Goal: Check status: Check status

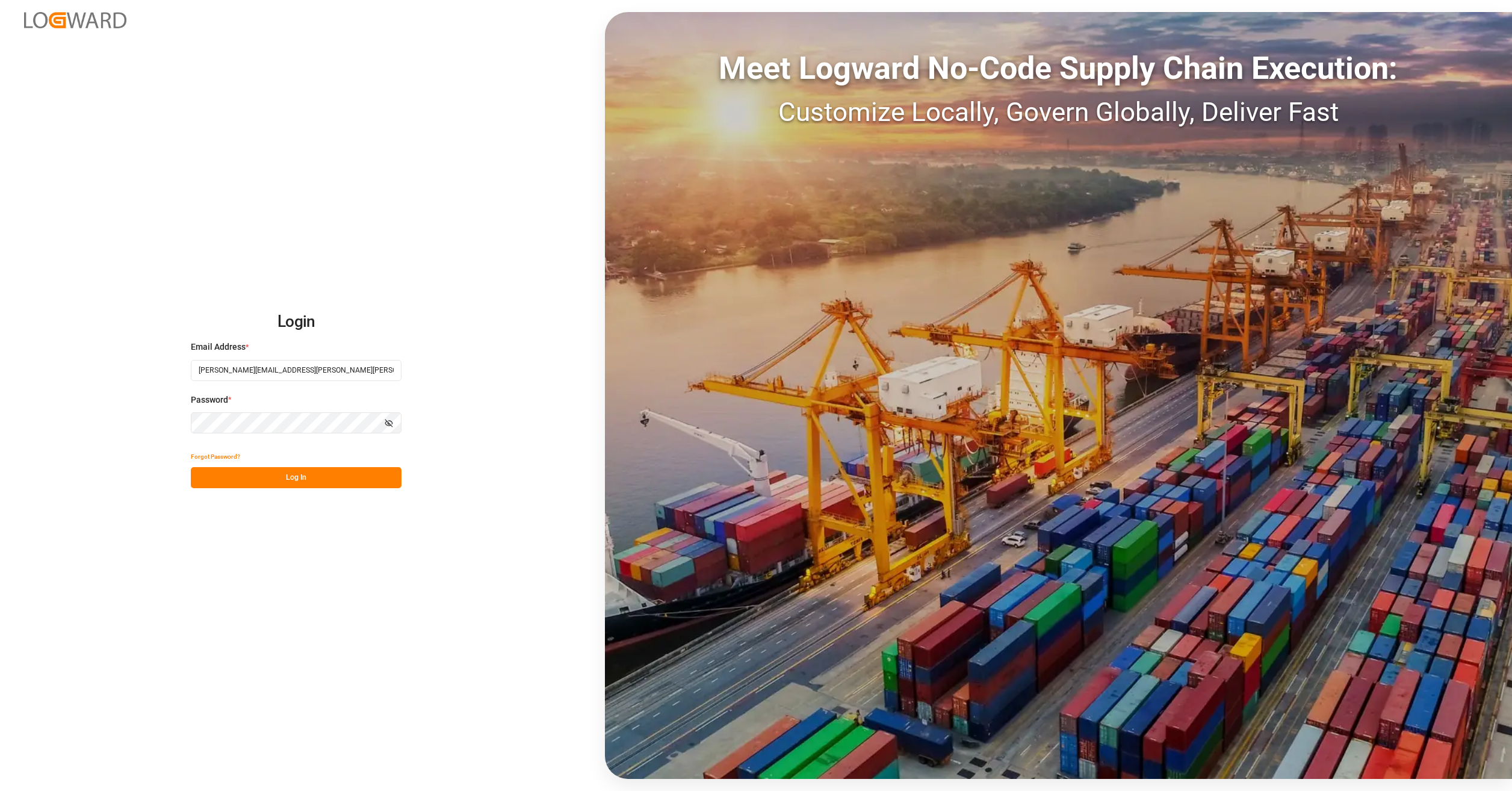
click at [302, 474] on button "Log In" at bounding box center [296, 477] width 211 height 21
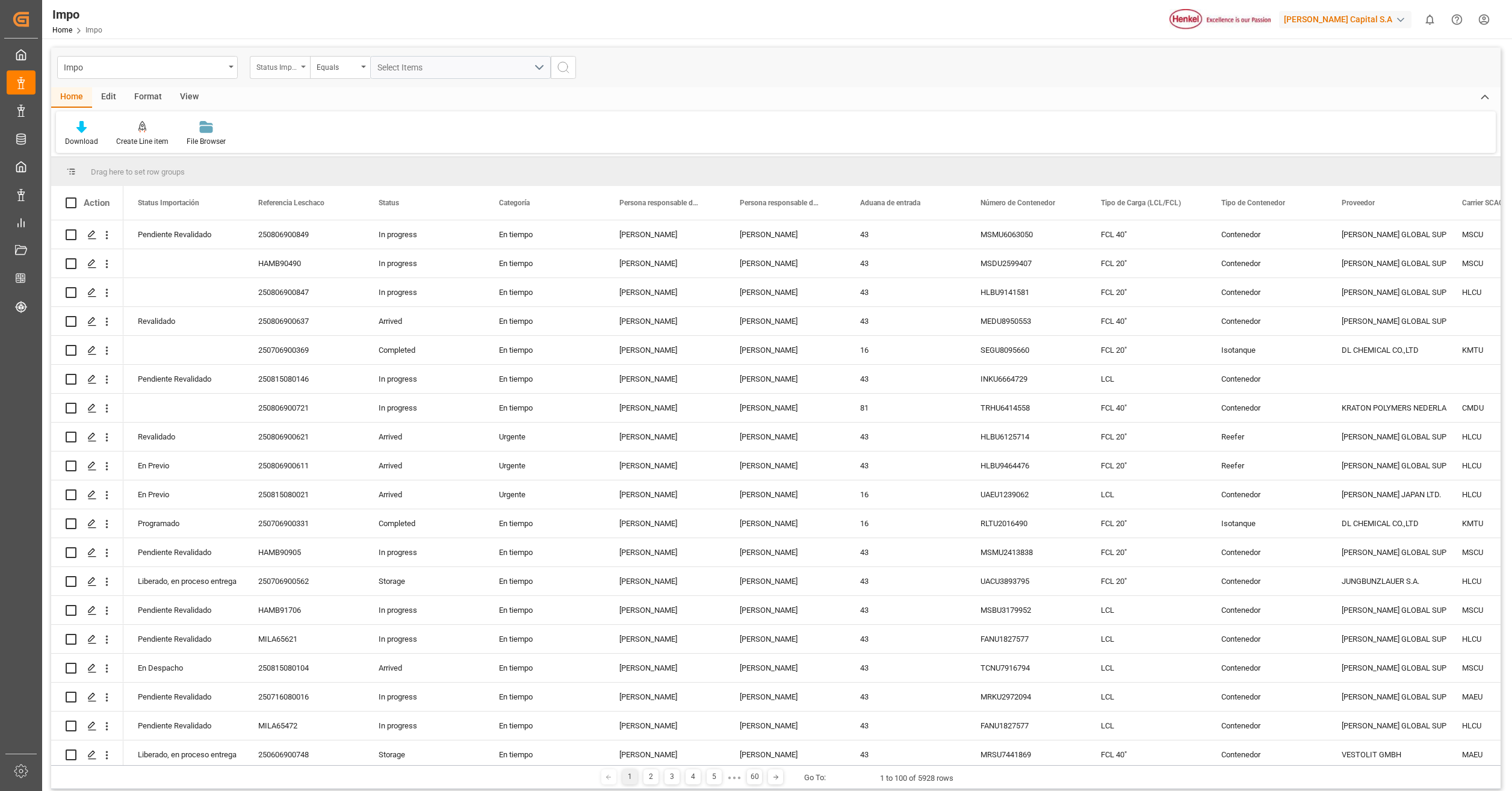
click at [285, 66] on div "Status Importación" at bounding box center [277, 66] width 41 height 14
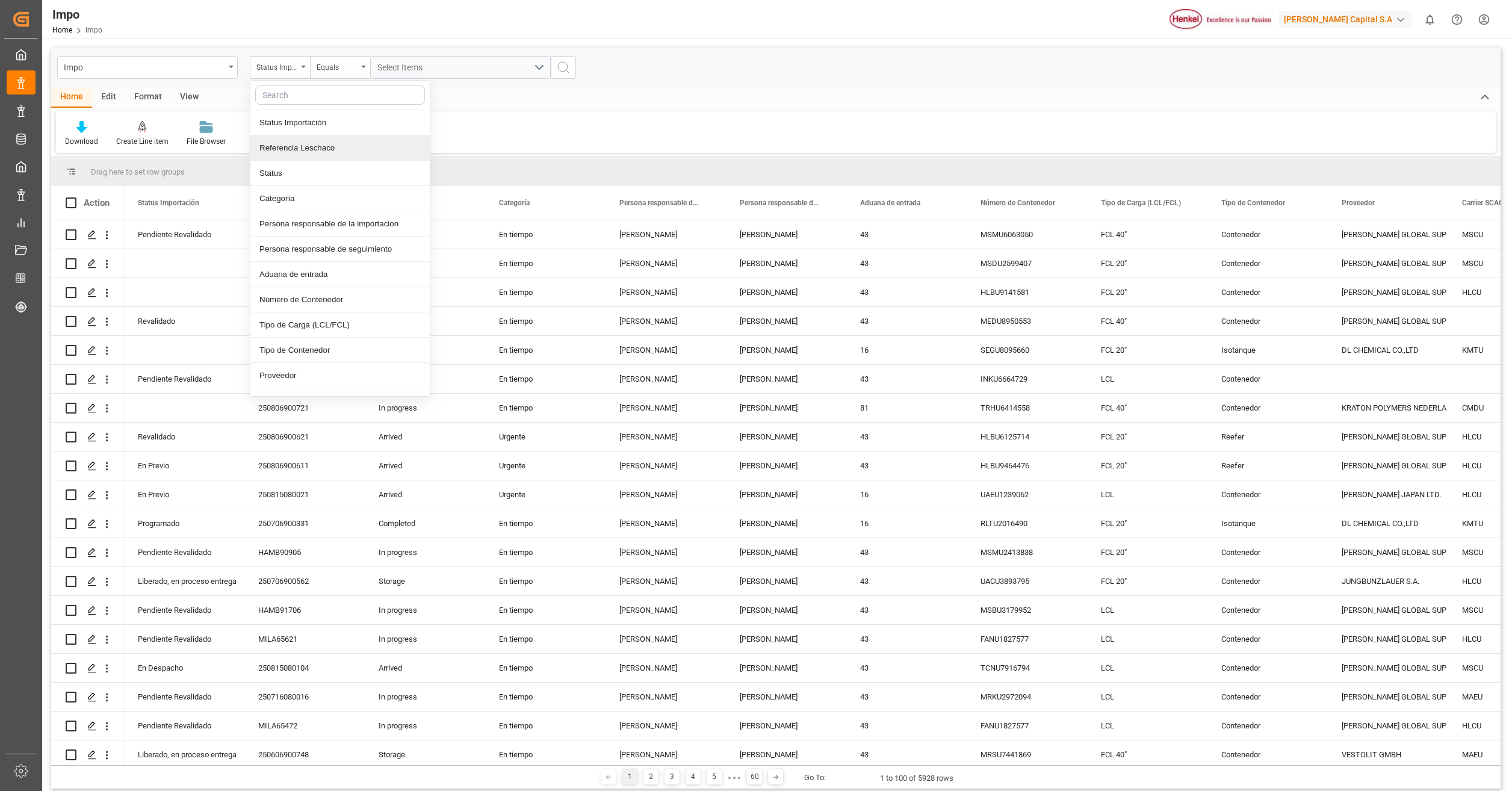
click at [328, 155] on div "Referencia Leschaco" at bounding box center [340, 148] width 179 height 25
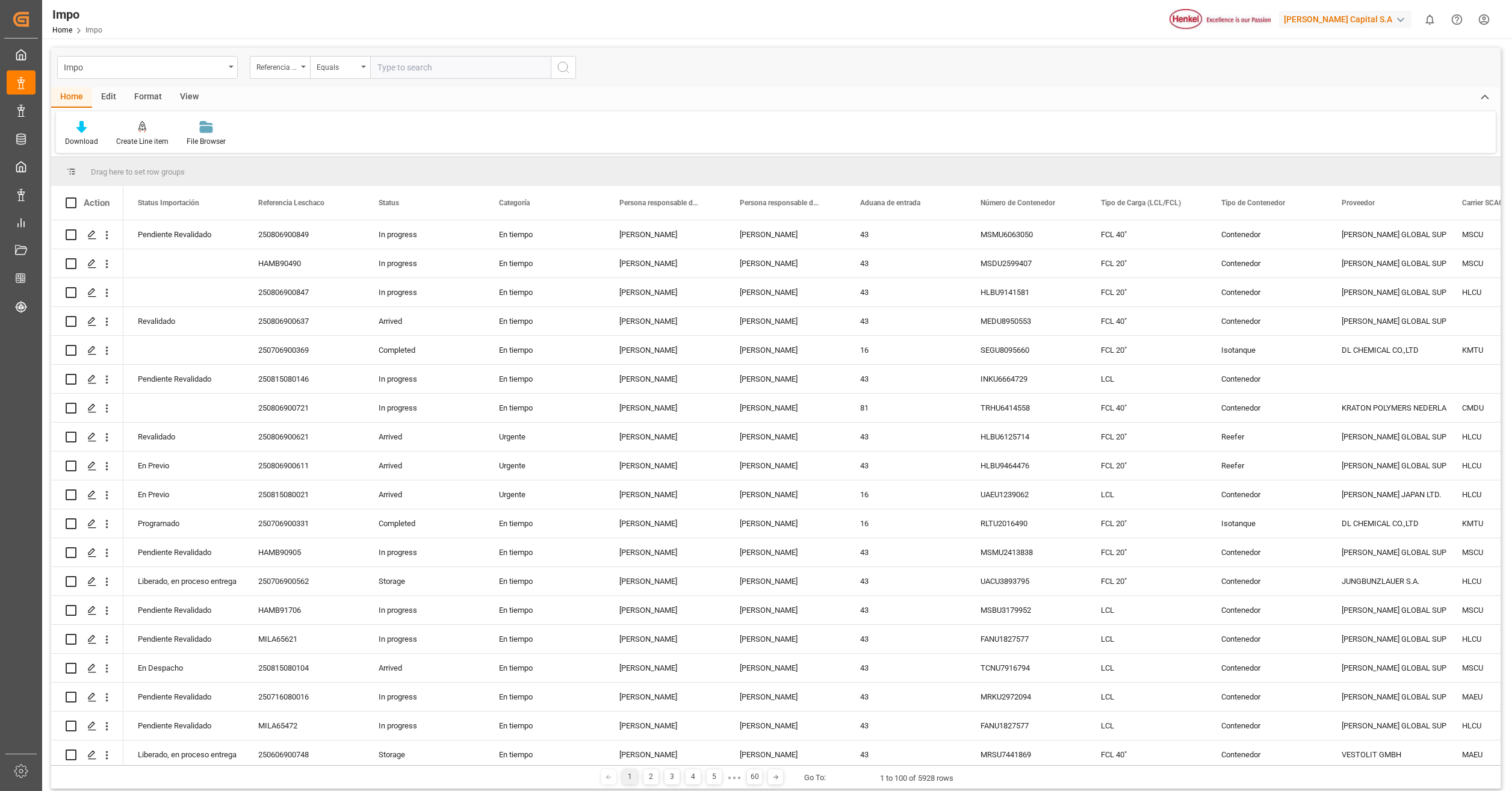
click at [422, 75] on input "text" at bounding box center [460, 68] width 181 height 23
type input "250815080072"
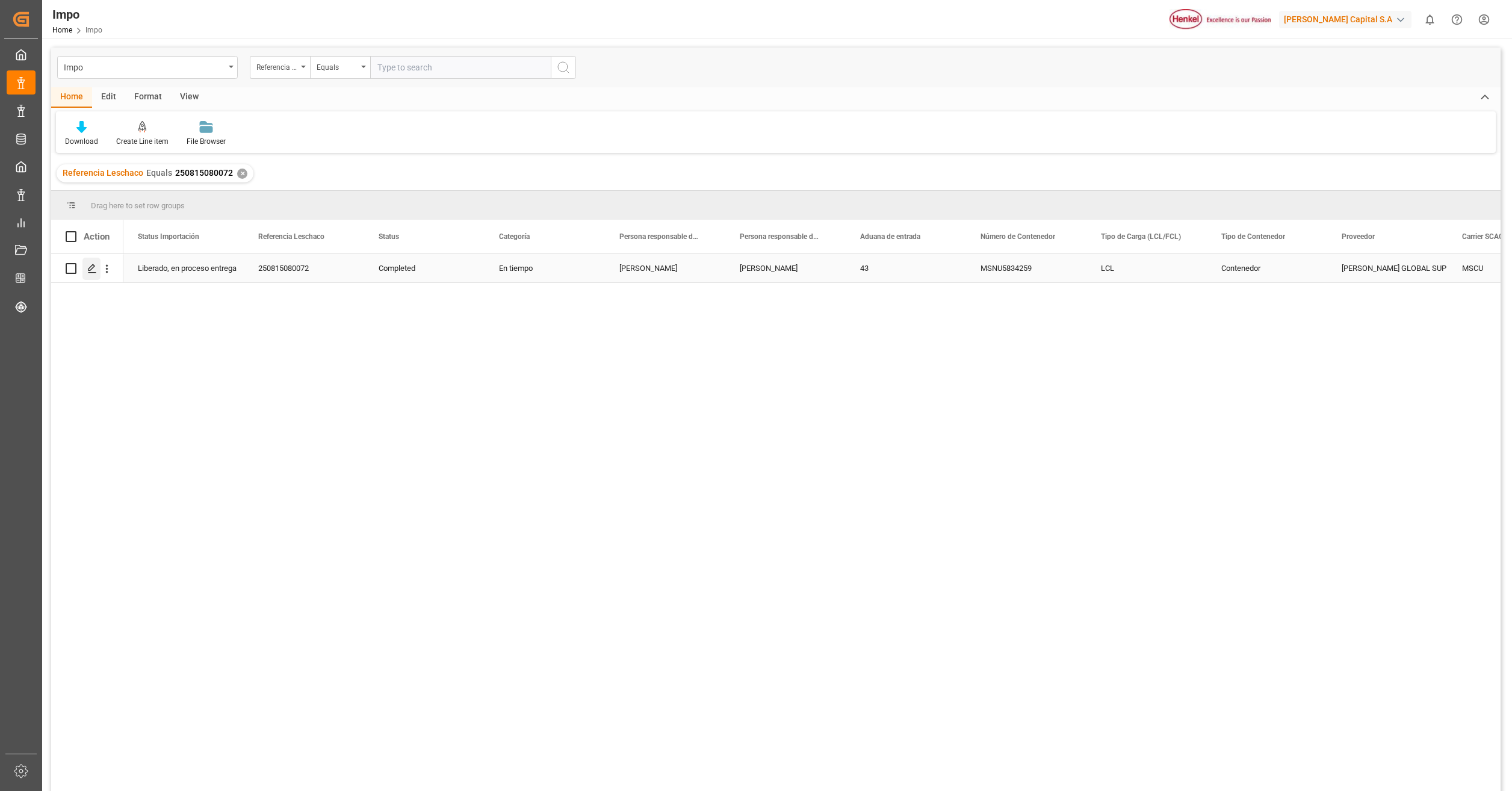
click at [90, 271] on polygon "Press SPACE to select this row." at bounding box center [91, 268] width 6 height 6
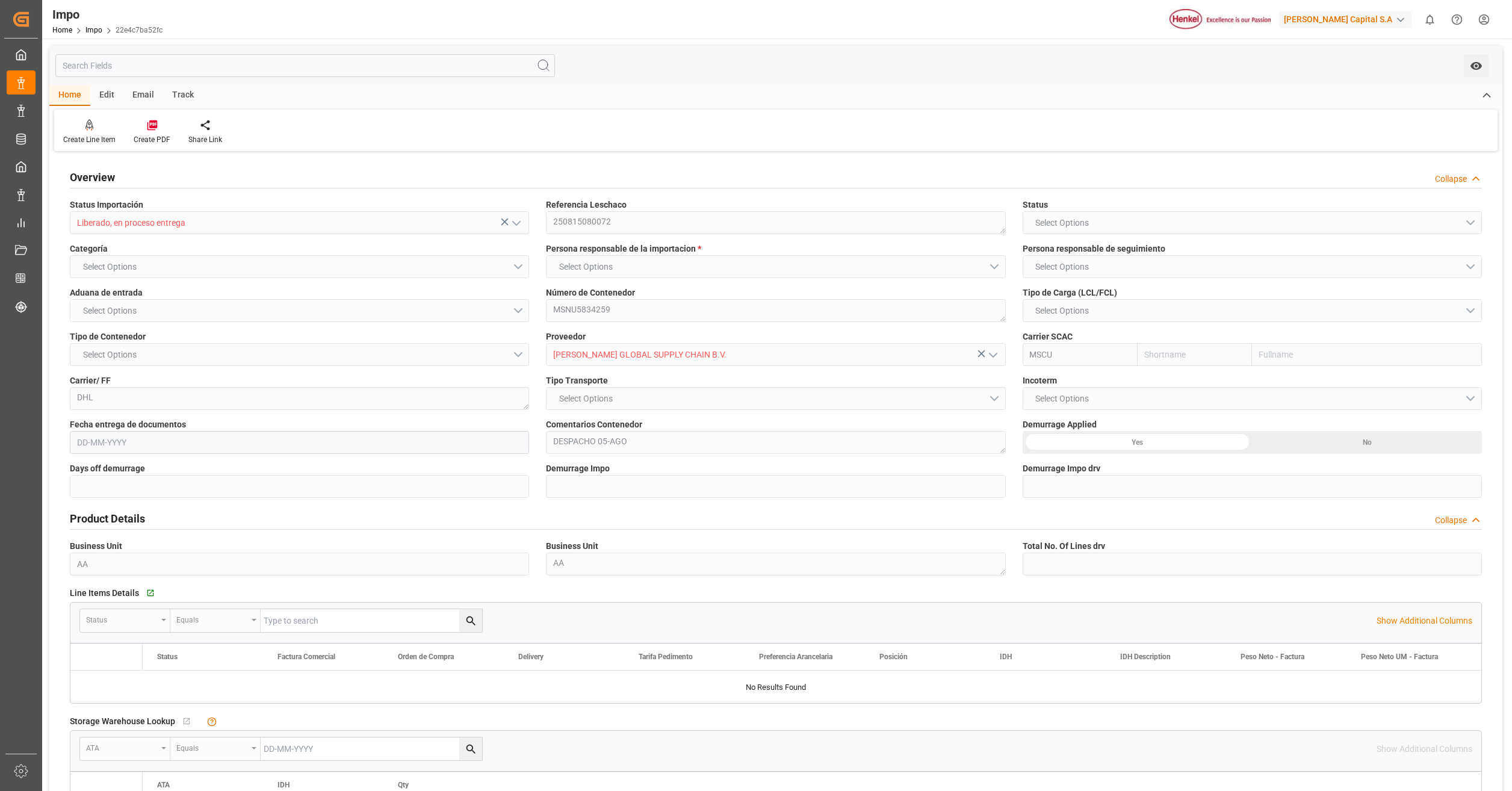
type input "MSC"
type input "Mediterranean Shipping Company"
type input "0"
type input "1"
type input "5.15"
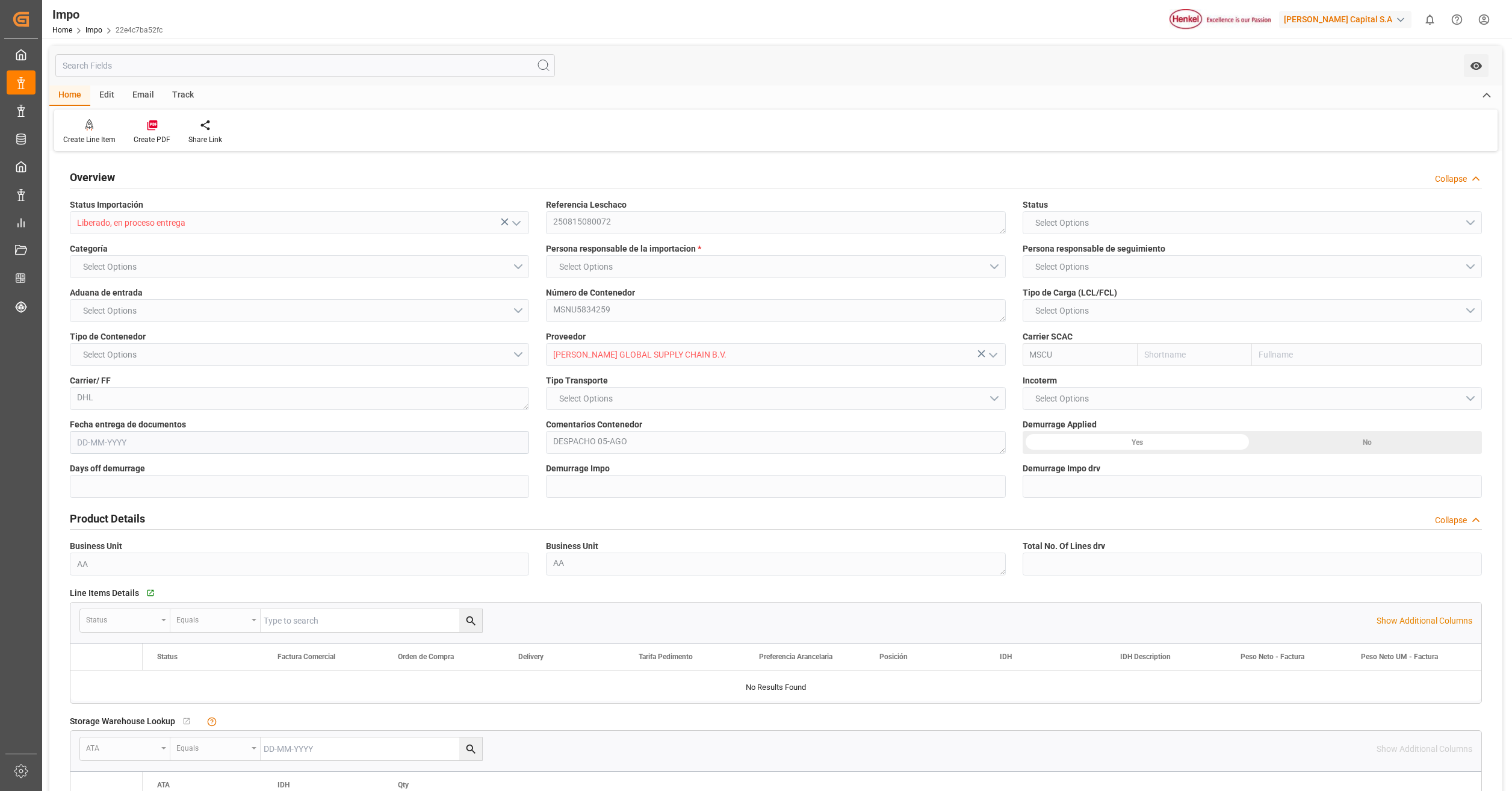
type input "5"
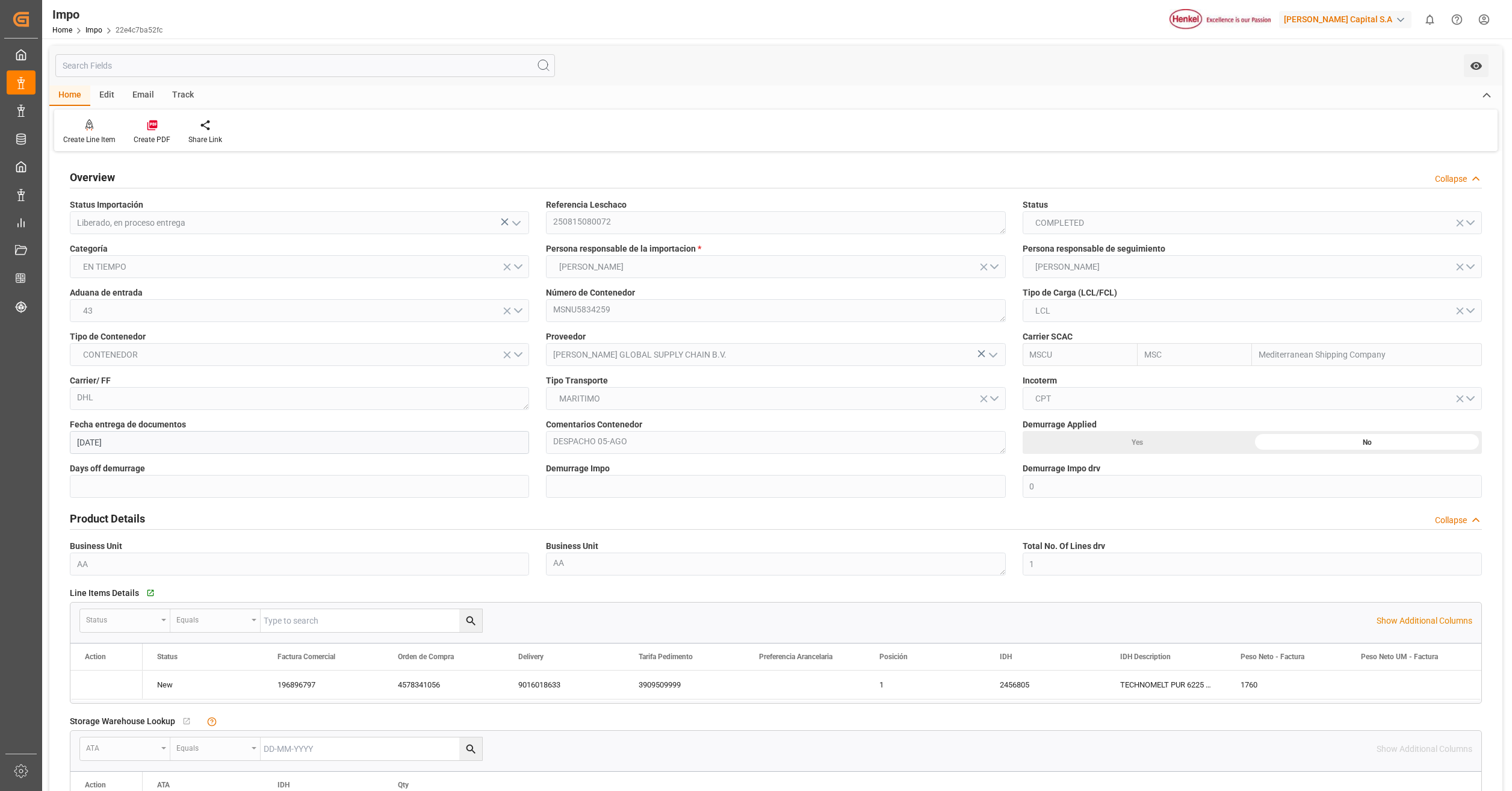
type input "[DATE]"
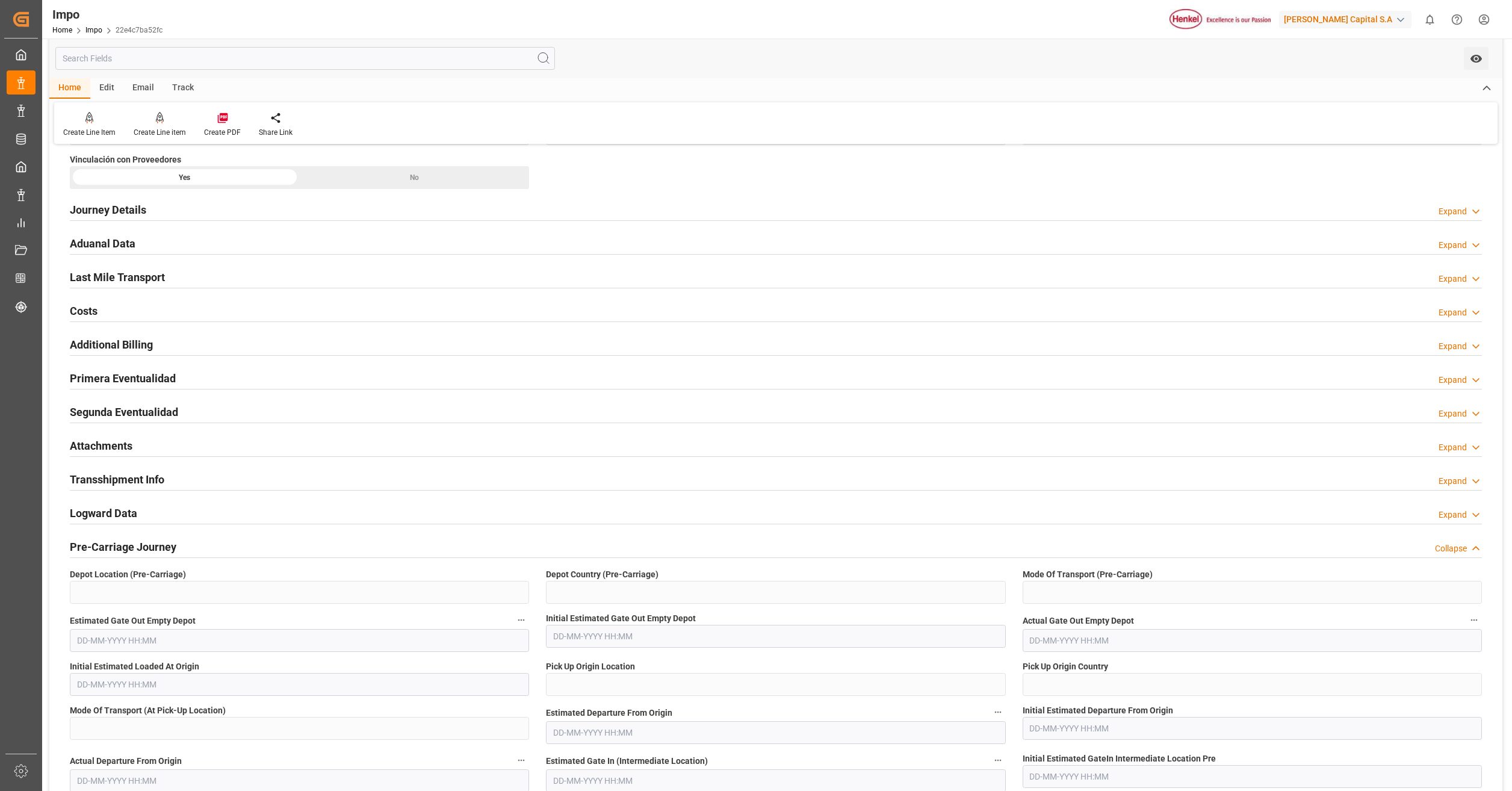
scroll to position [783, 0]
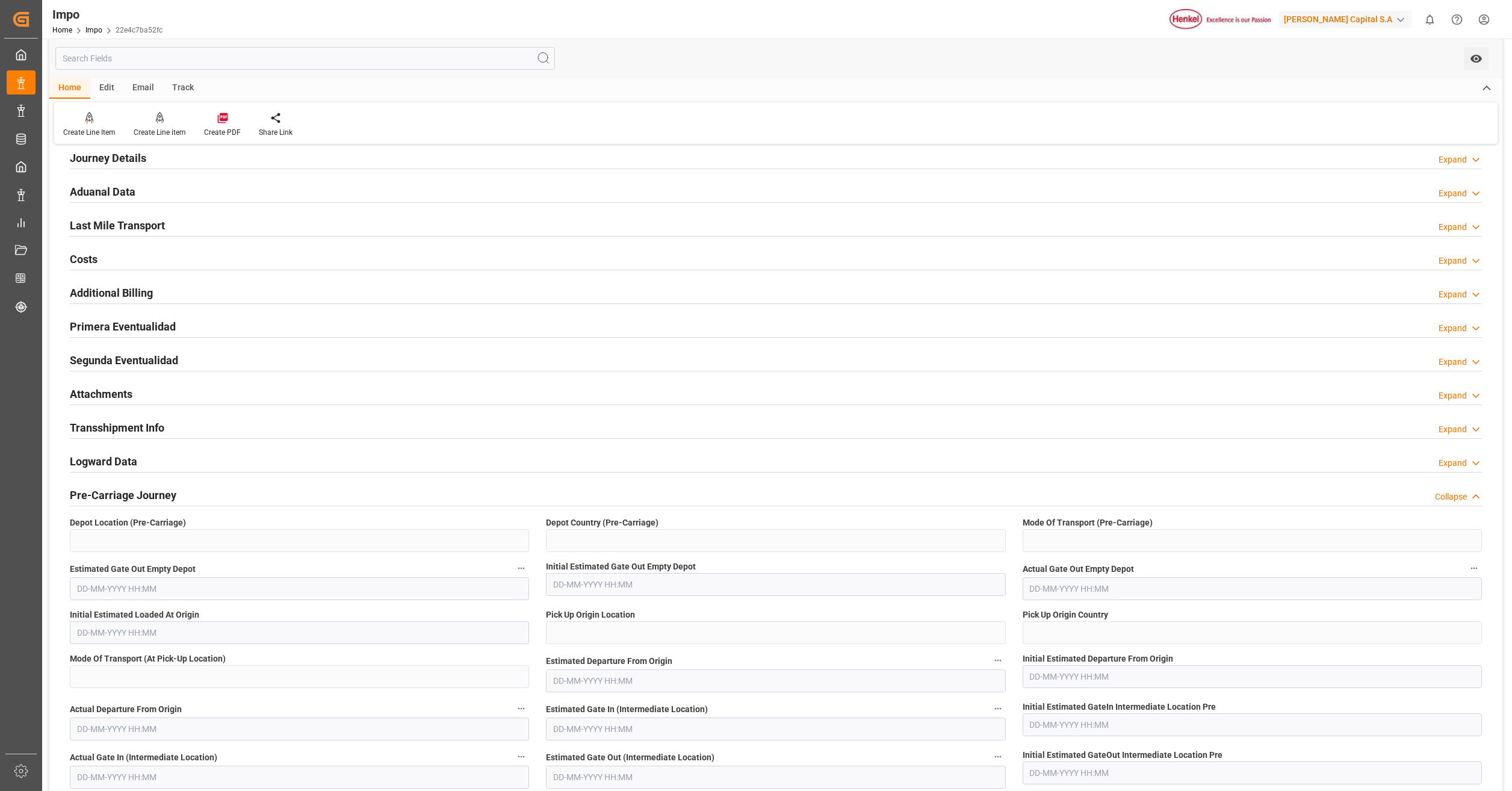
click at [153, 329] on h2 "Primera Eventualidad" at bounding box center [123, 326] width 106 height 16
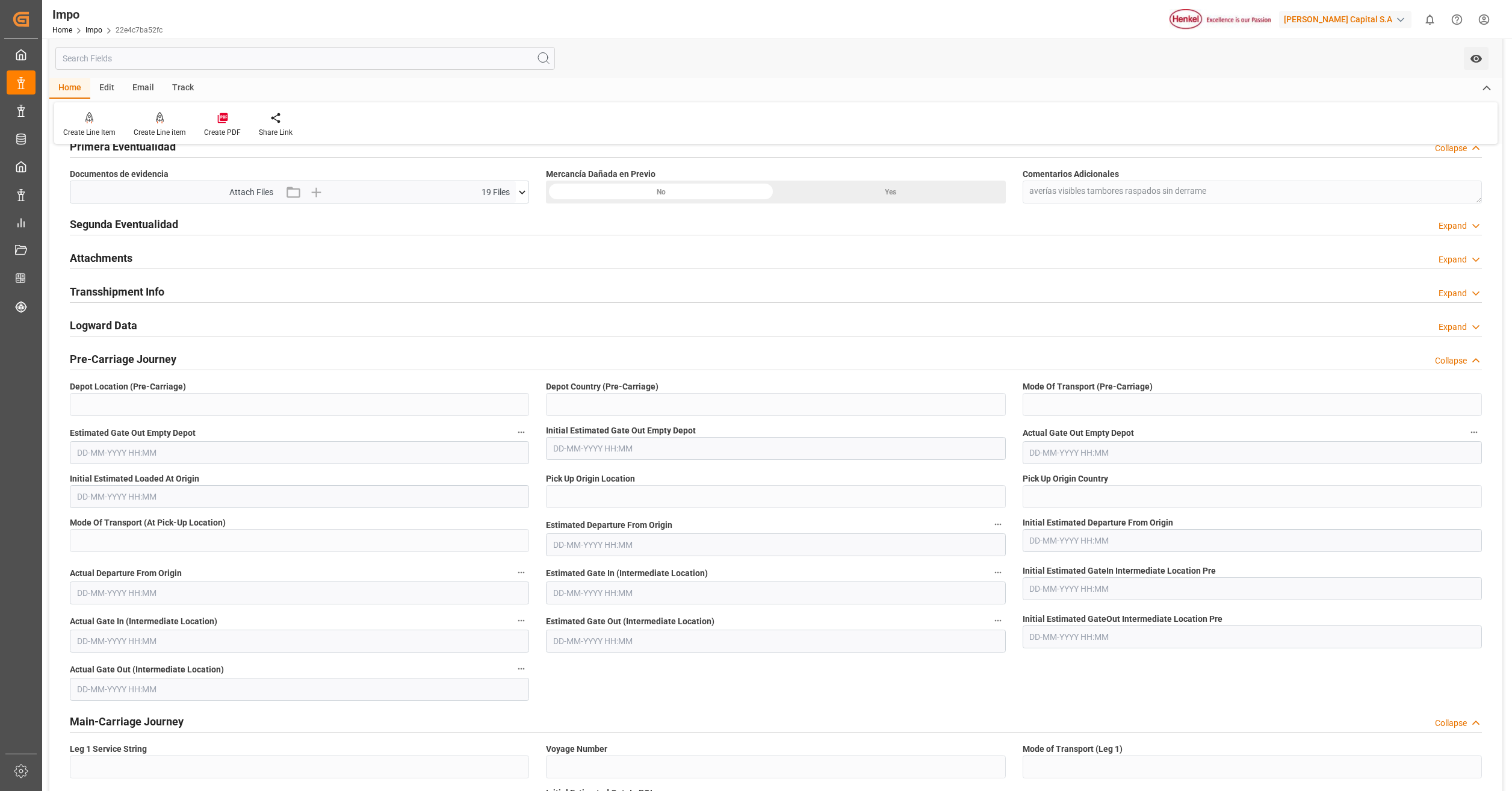
scroll to position [963, 0]
click at [522, 188] on icon at bounding box center [522, 192] width 13 height 13
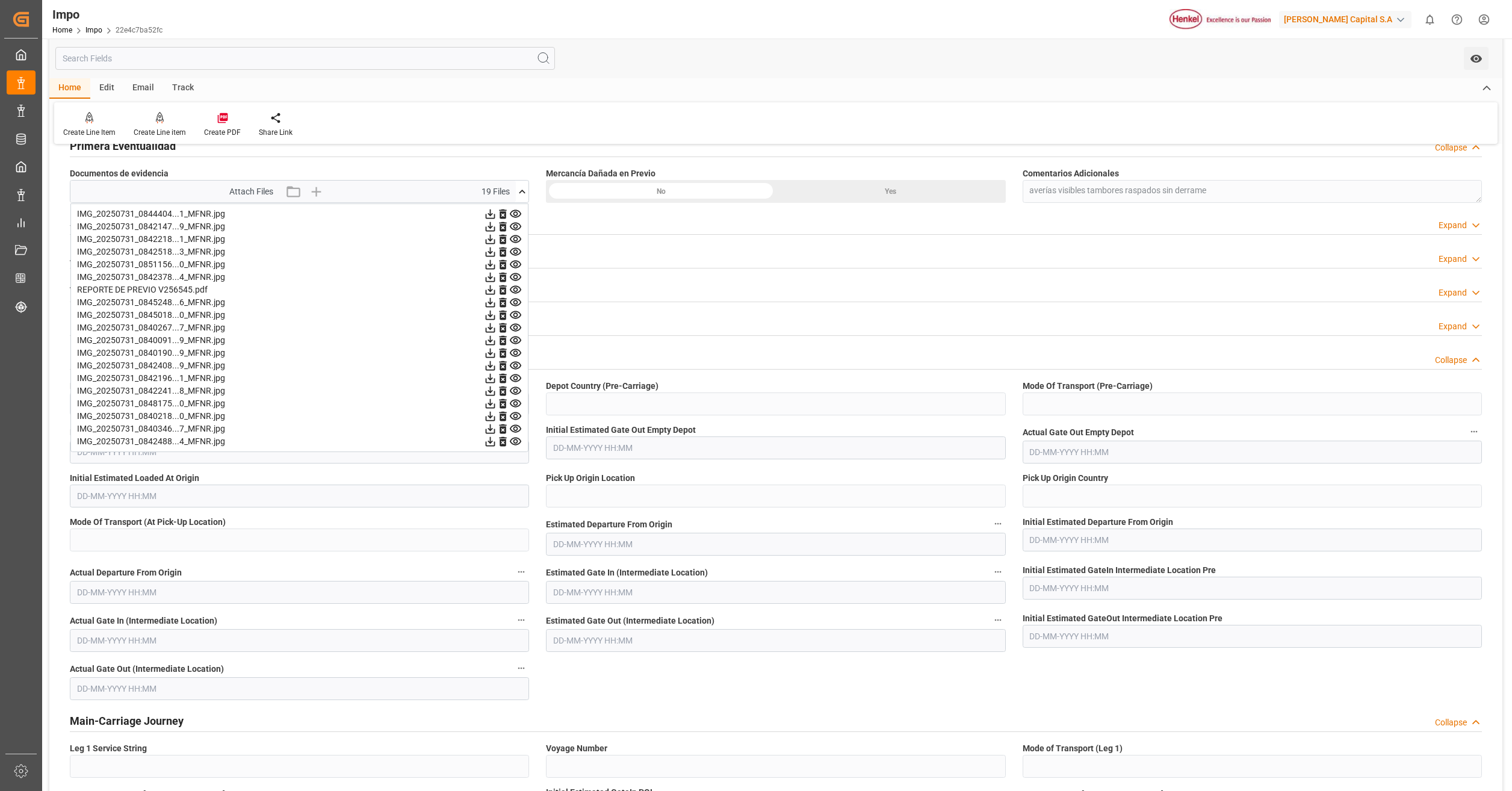
click at [497, 213] on icon at bounding box center [490, 214] width 13 height 13
click at [496, 228] on icon at bounding box center [491, 227] width 10 height 10
click at [497, 236] on icon at bounding box center [490, 239] width 13 height 13
click at [497, 251] on icon at bounding box center [490, 251] width 13 height 13
click at [496, 253] on icon at bounding box center [491, 252] width 10 height 10
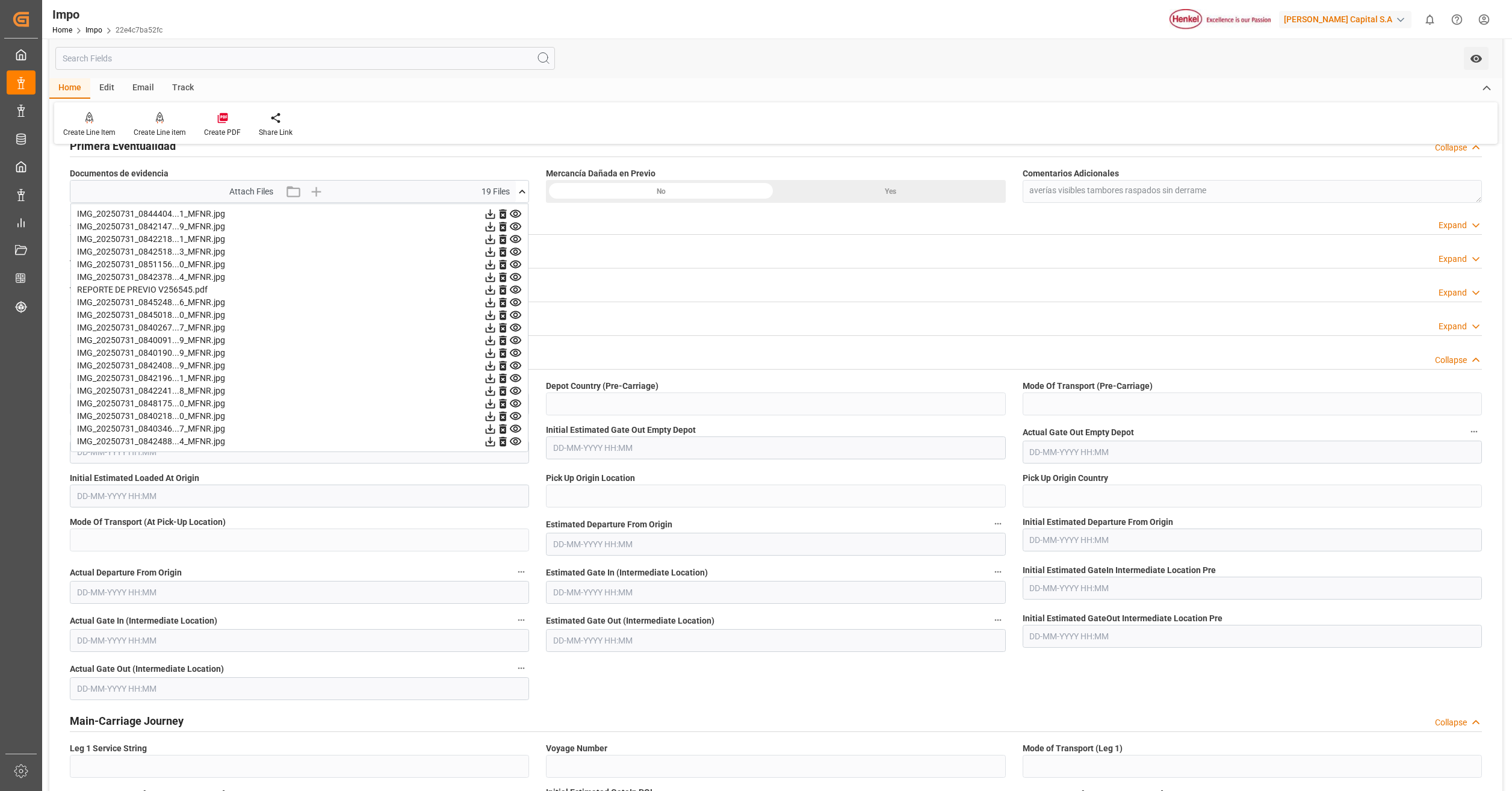
click at [497, 266] on icon at bounding box center [490, 264] width 13 height 13
click at [497, 282] on icon at bounding box center [490, 277] width 13 height 13
click at [497, 267] on icon at bounding box center [490, 264] width 13 height 13
click at [497, 274] on icon at bounding box center [490, 277] width 13 height 13
click at [497, 289] on icon at bounding box center [490, 289] width 13 height 13
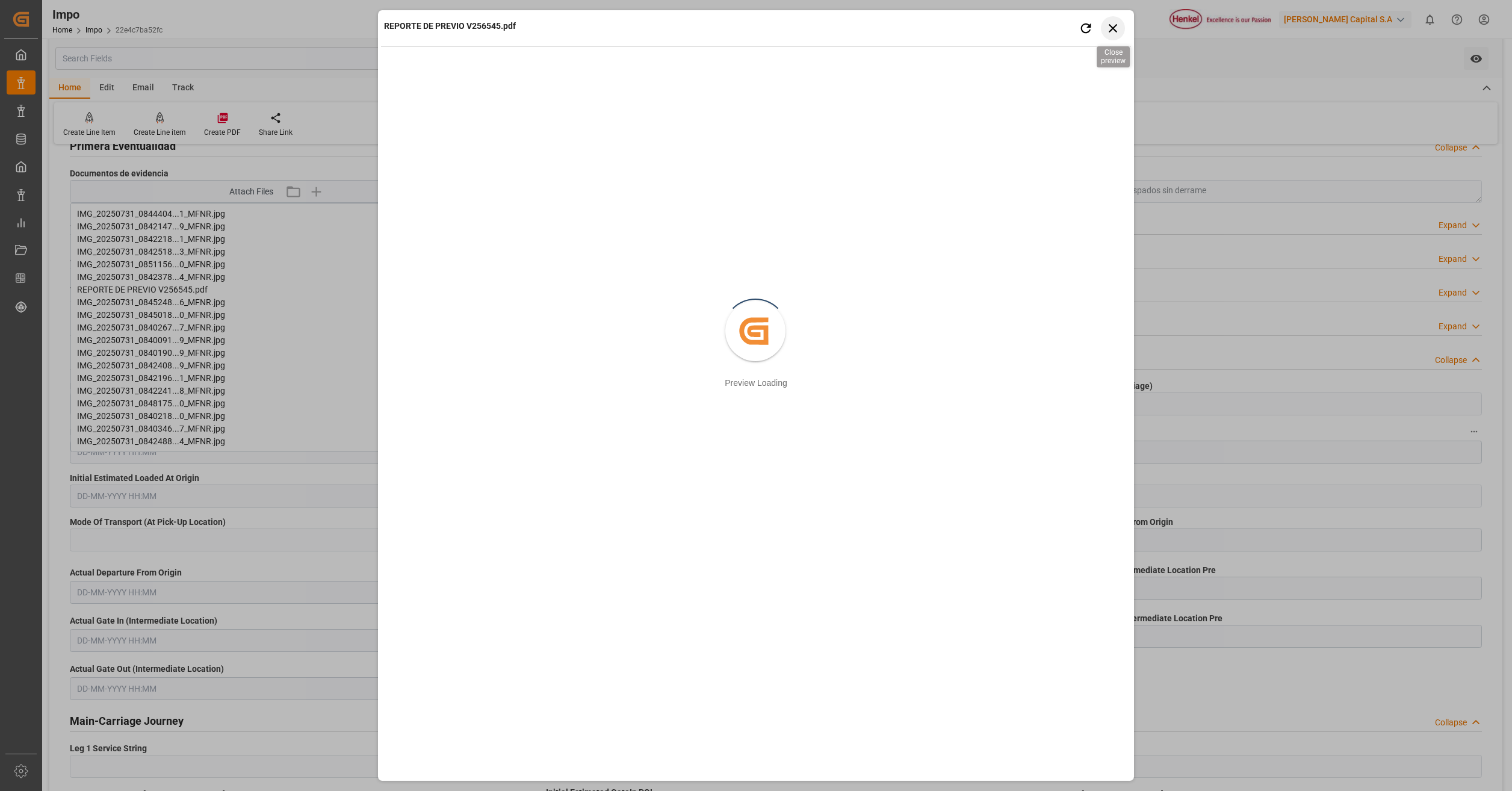
click at [1117, 21] on icon "button" at bounding box center [1113, 28] width 15 height 15
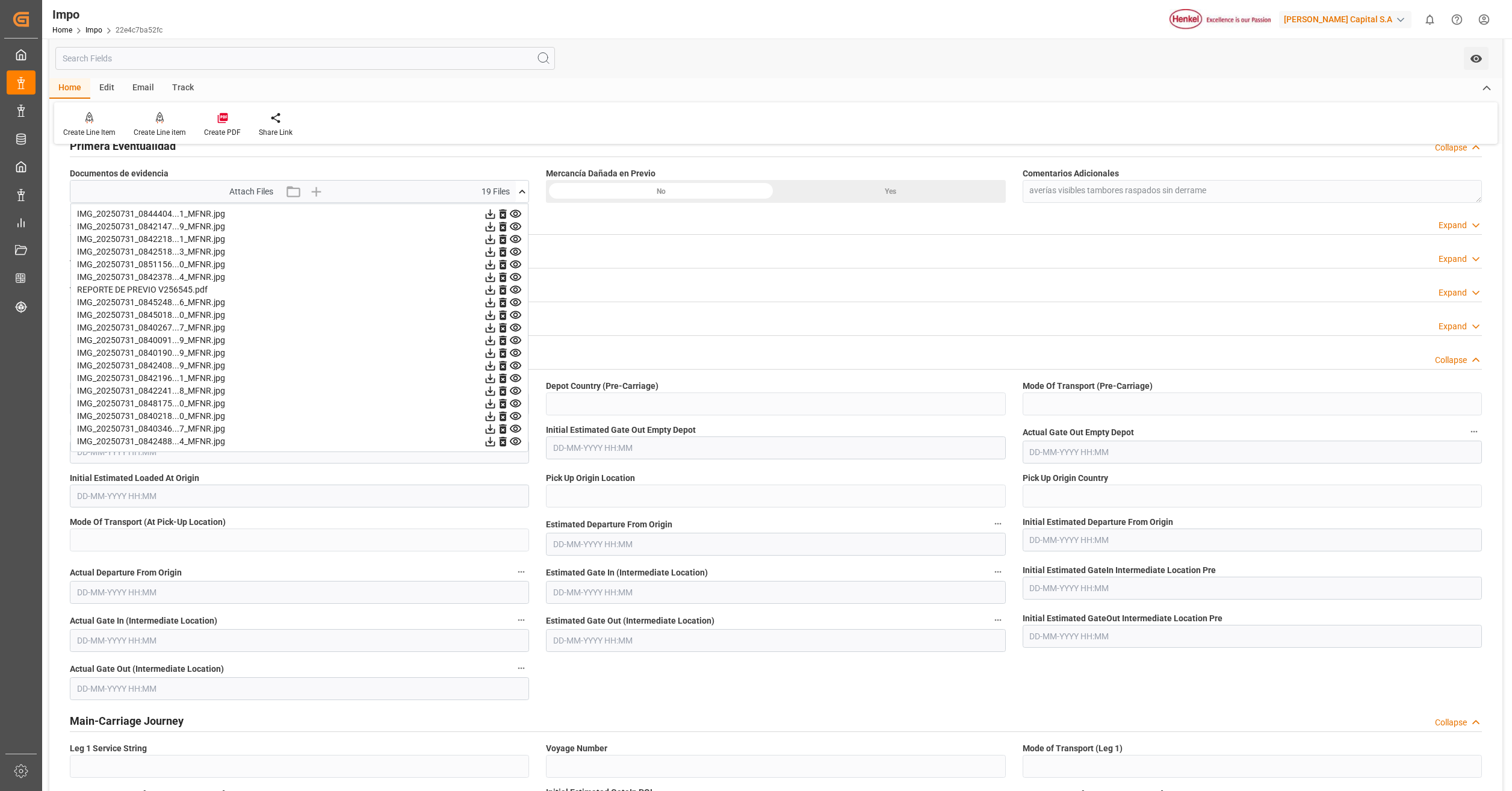
click at [497, 303] on icon at bounding box center [490, 302] width 13 height 13
click at [497, 311] on icon at bounding box center [490, 315] width 13 height 13
click at [496, 300] on icon at bounding box center [491, 303] width 10 height 10
click at [496, 313] on icon at bounding box center [491, 315] width 10 height 10
click at [497, 326] on icon at bounding box center [490, 328] width 13 height 13
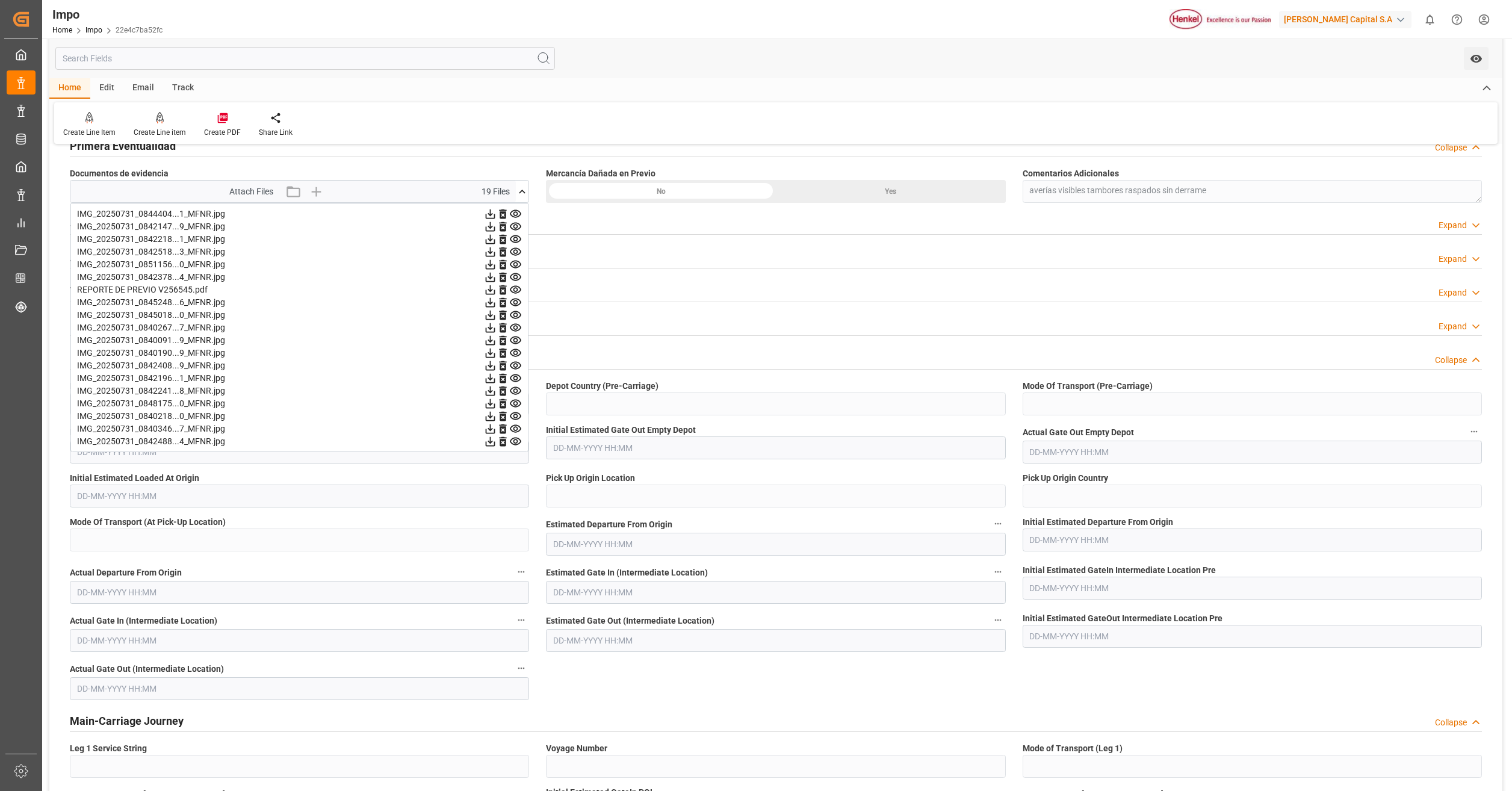
click at [496, 329] on icon at bounding box center [491, 328] width 10 height 10
click at [496, 341] on icon at bounding box center [491, 341] width 10 height 10
click at [496, 356] on icon at bounding box center [491, 354] width 10 height 10
click at [497, 369] on icon at bounding box center [490, 366] width 13 height 13
click at [496, 378] on icon at bounding box center [491, 379] width 10 height 10
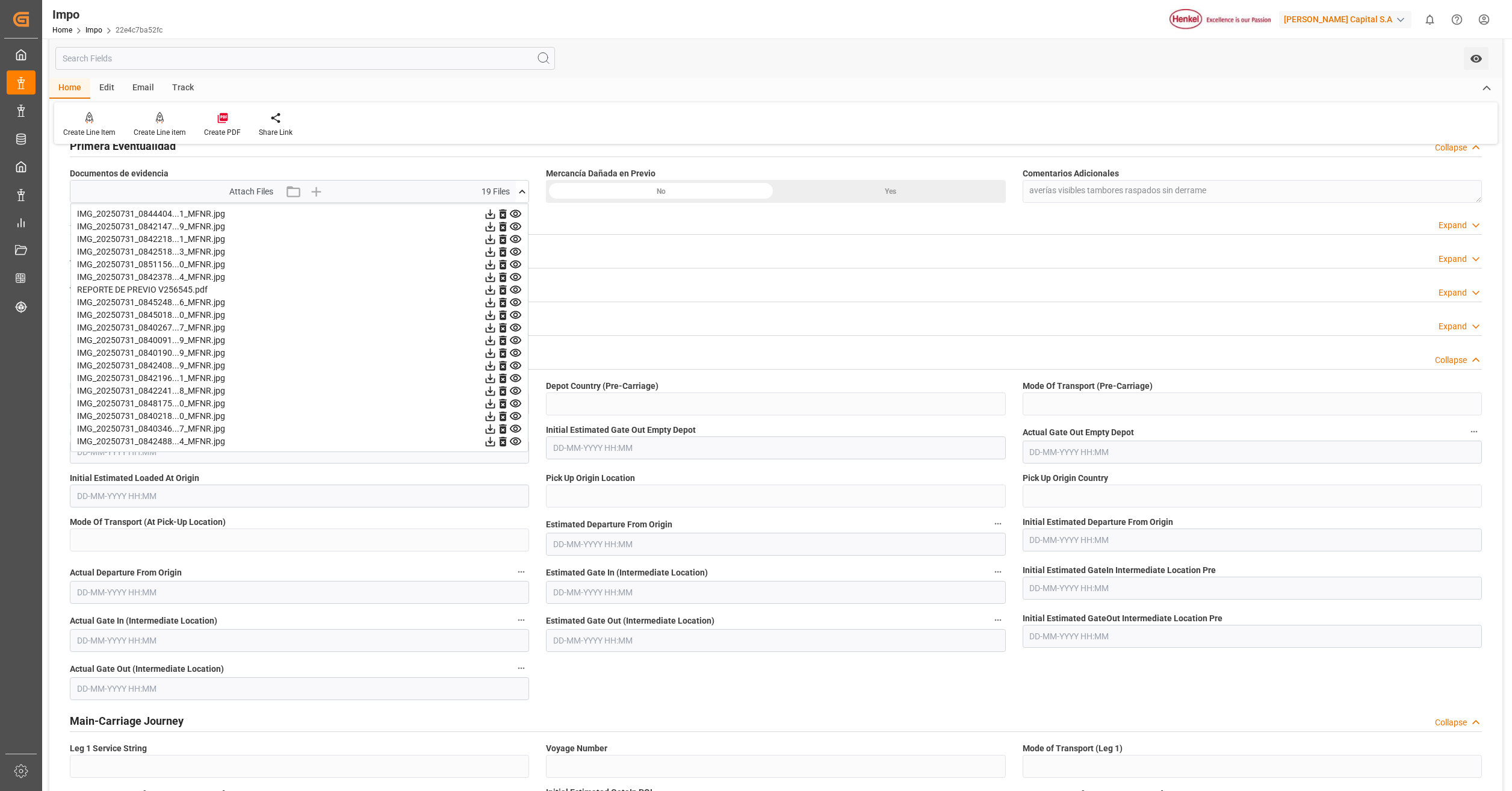
click at [496, 388] on icon at bounding box center [491, 392] width 10 height 10
click at [497, 402] on icon at bounding box center [490, 403] width 13 height 13
click at [497, 416] on icon at bounding box center [490, 416] width 13 height 13
click at [496, 404] on icon at bounding box center [491, 404] width 10 height 10
click at [497, 417] on icon at bounding box center [490, 416] width 13 height 13
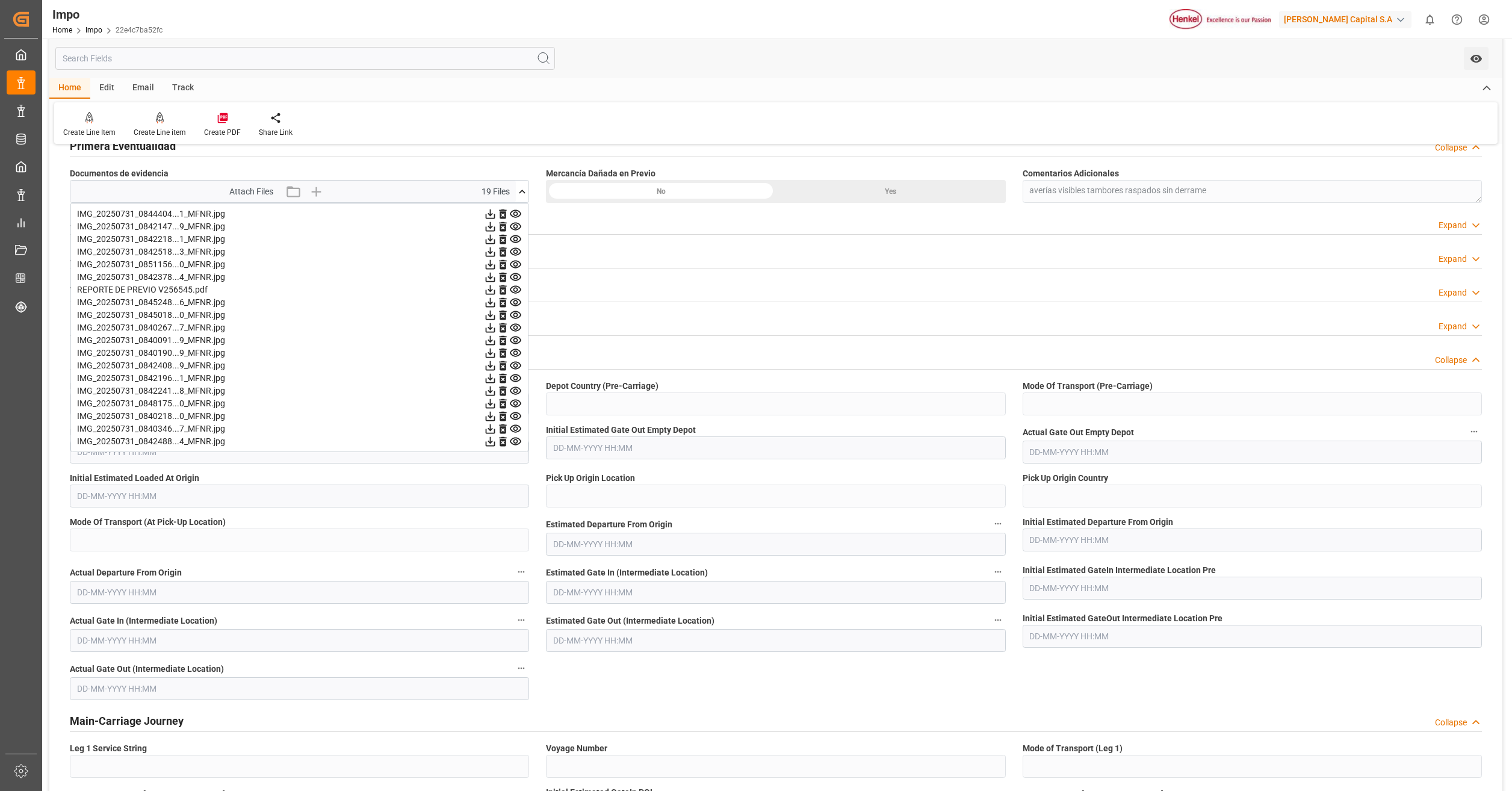
click at [496, 427] on icon at bounding box center [491, 429] width 10 height 10
click at [496, 442] on icon at bounding box center [491, 442] width 10 height 10
click at [497, 213] on icon at bounding box center [490, 214] width 13 height 13
click at [496, 230] on icon at bounding box center [491, 227] width 10 height 10
click at [496, 241] on icon at bounding box center [491, 239] width 10 height 10
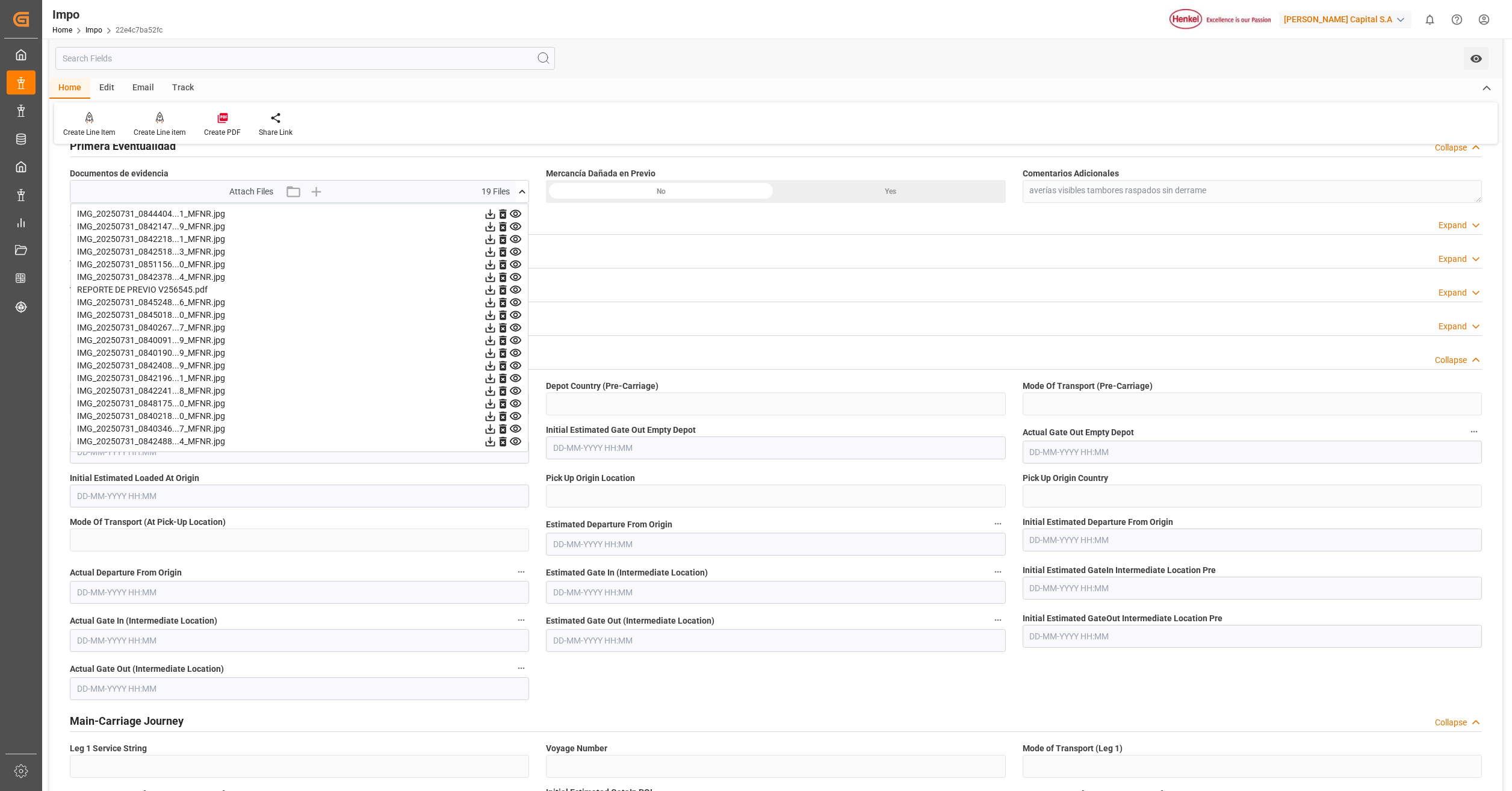
click at [497, 250] on icon at bounding box center [490, 251] width 13 height 13
click at [496, 265] on icon at bounding box center [491, 265] width 10 height 10
click at [497, 276] on icon at bounding box center [490, 277] width 13 height 13
click at [496, 286] on icon at bounding box center [491, 290] width 10 height 10
click at [497, 298] on icon at bounding box center [490, 302] width 13 height 13
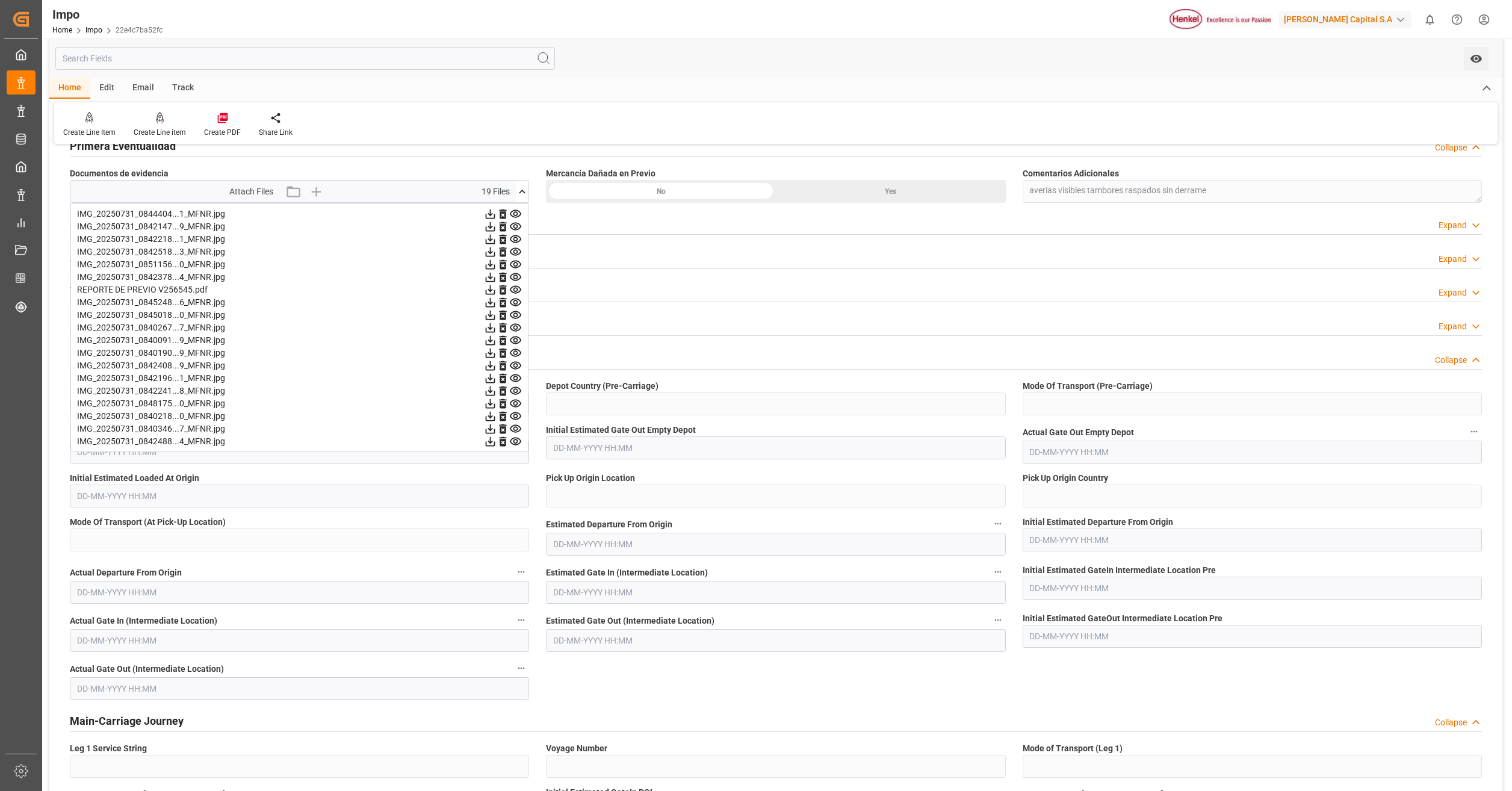
click at [497, 309] on icon at bounding box center [490, 315] width 13 height 13
click at [497, 314] on icon at bounding box center [490, 315] width 13 height 13
click at [497, 330] on icon at bounding box center [490, 328] width 13 height 13
click at [497, 340] on icon at bounding box center [490, 340] width 13 height 13
click at [496, 351] on icon at bounding box center [491, 354] width 10 height 10
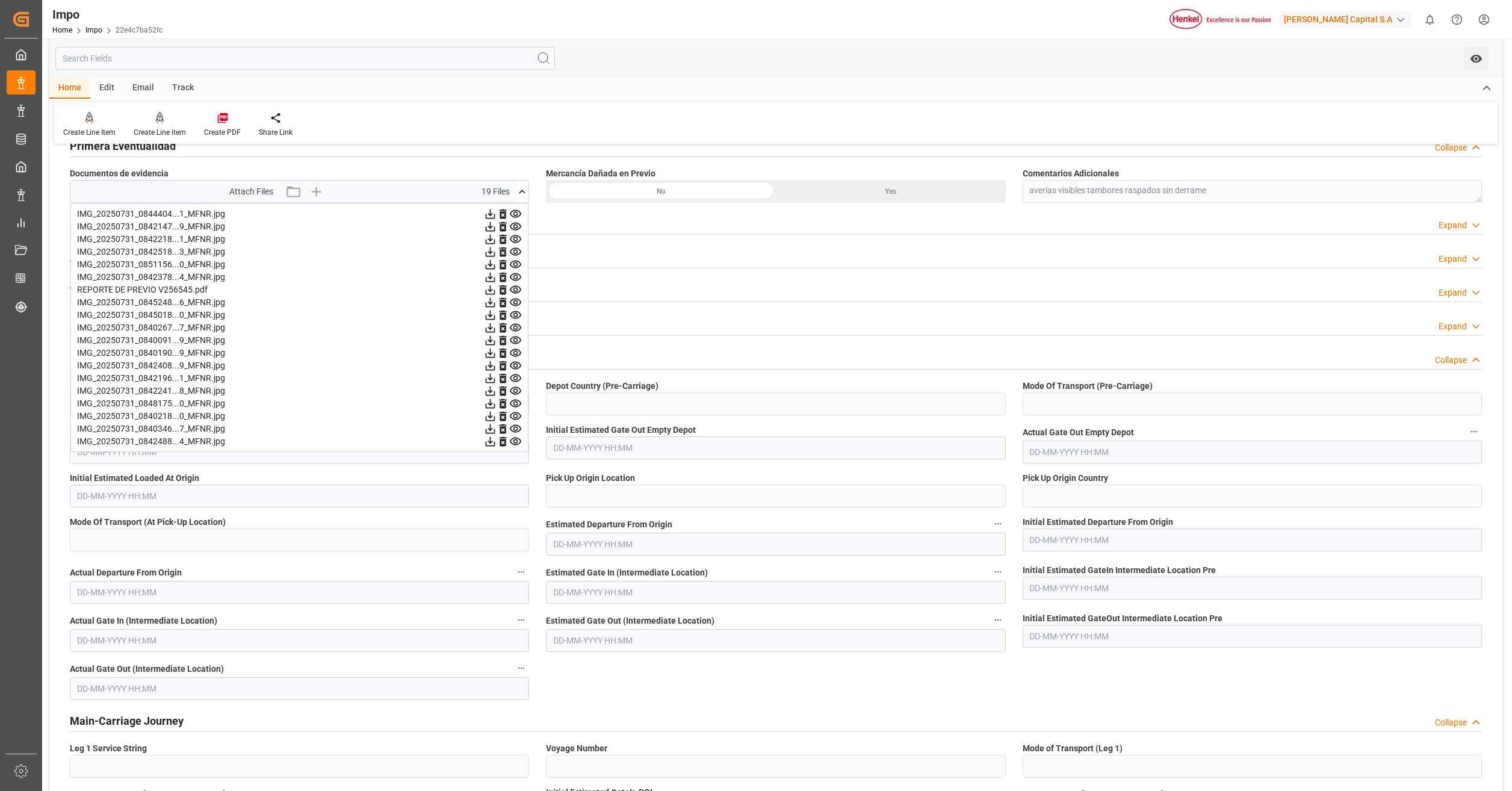
click at [496, 356] on icon at bounding box center [491, 354] width 10 height 10
click at [496, 364] on icon at bounding box center [491, 366] width 10 height 10
click at [496, 376] on icon at bounding box center [491, 379] width 10 height 10
click at [497, 386] on icon at bounding box center [490, 391] width 13 height 13
click at [497, 395] on icon at bounding box center [490, 391] width 13 height 13
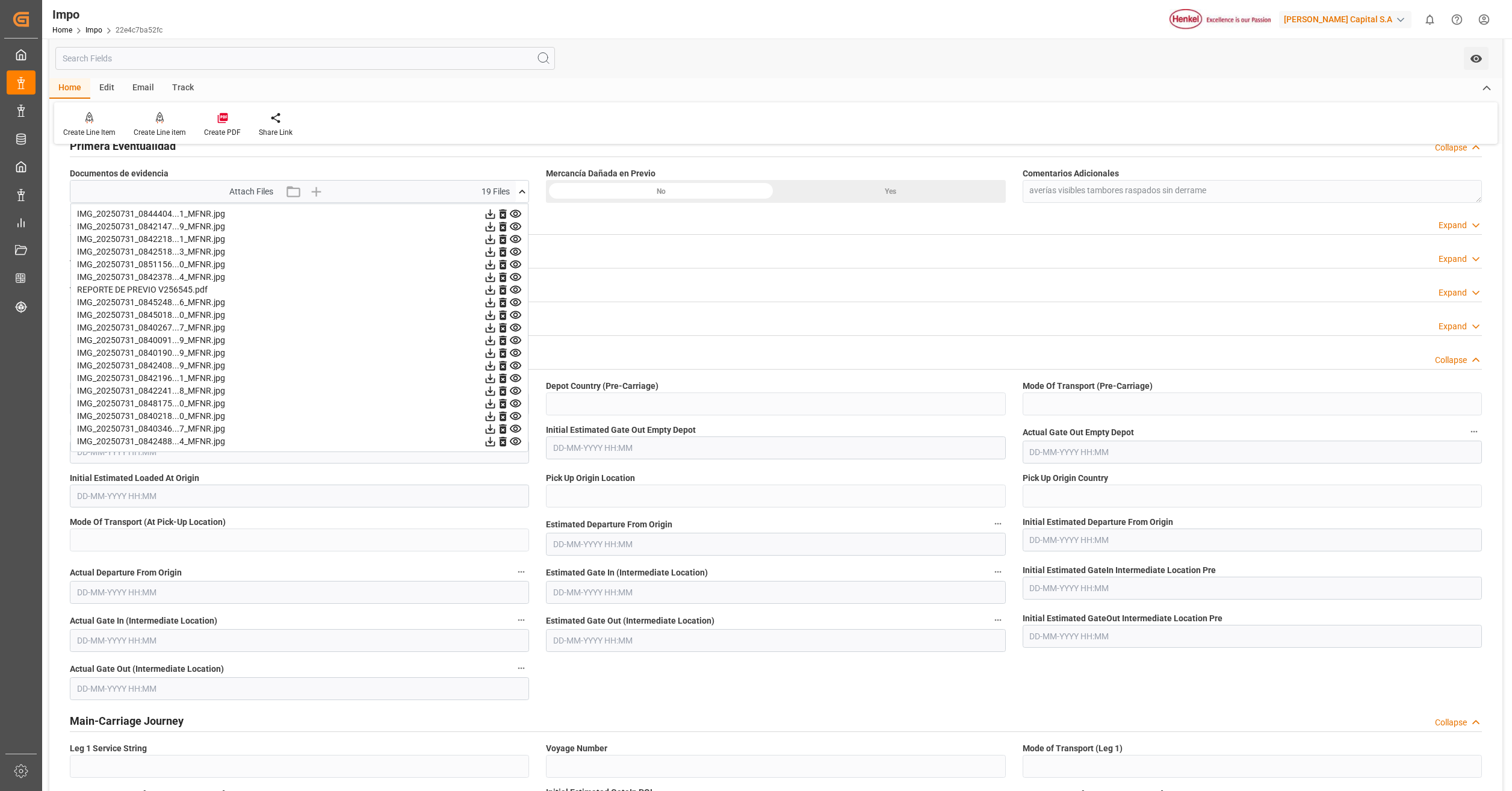
click at [497, 402] on icon at bounding box center [490, 403] width 13 height 13
click at [496, 415] on icon at bounding box center [491, 416] width 10 height 10
click at [496, 427] on icon at bounding box center [491, 429] width 10 height 10
click at [497, 439] on icon at bounding box center [490, 441] width 13 height 13
